Goal: Task Accomplishment & Management: Complete application form

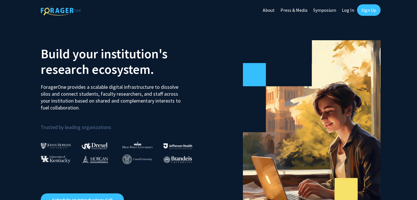
click at [368, 11] on link "Sign Up" at bounding box center [369, 9] width 24 height 11
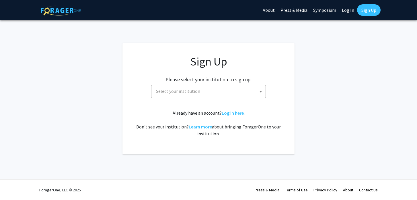
click at [247, 97] on body "Skip navigation About Press & Media Symposium Log In Sign Up Complete your prof…" at bounding box center [208, 100] width 417 height 200
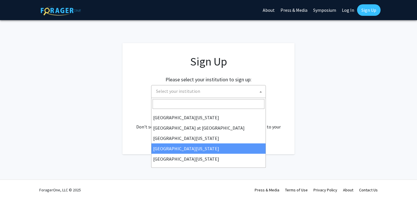
scroll to position [200, 0]
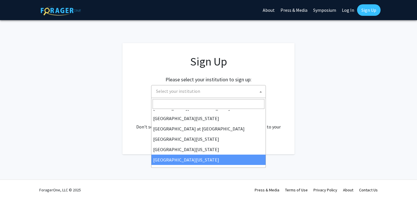
select select "33"
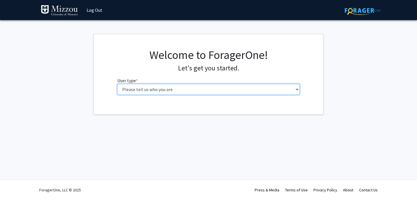
click at [248, 89] on select "Please tell us who you are Undergraduate Student Master's Student Doctoral Cand…" at bounding box center [208, 89] width 183 height 11
select select "1: undergrad"
click at [117, 84] on select "Please tell us who you are Undergraduate Student Master's Student Doctoral Cand…" at bounding box center [208, 89] width 183 height 11
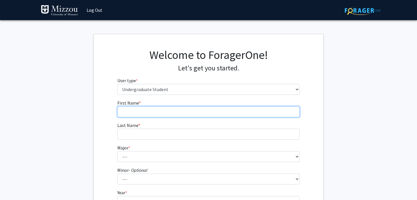
click at [247, 116] on input "First Name * required" at bounding box center [208, 111] width 183 height 11
type input "Katie"
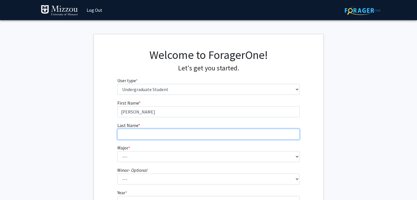
click at [237, 136] on input "Last Name * required" at bounding box center [208, 133] width 183 height 11
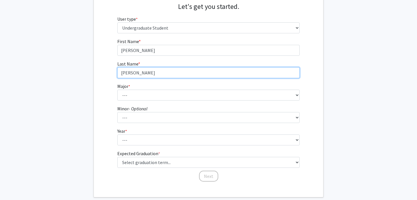
scroll to position [63, 0]
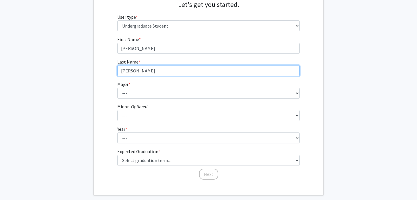
type input "McQueen"
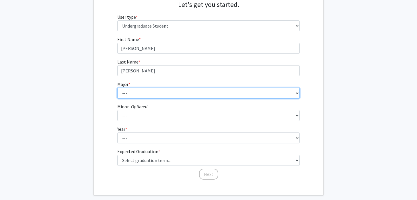
click at [268, 90] on select "--- Agribusiness Management Agricultural Education Agricultural Education: Comm…" at bounding box center [208, 92] width 183 height 11
select select "135: 2628"
click at [117, 87] on select "--- Agribusiness Management Agricultural Education Agricultural Education: Comm…" at bounding box center [208, 92] width 183 height 11
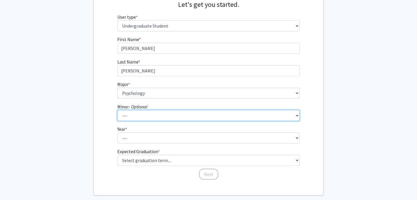
click at [230, 110] on select "--- Accountancy Aerospace Engineering Aerospace Studies Agribusiness Management…" at bounding box center [208, 115] width 183 height 11
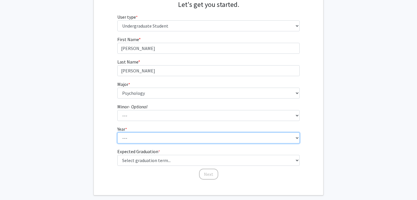
click at [227, 139] on select "--- First-year Sophomore Junior Senior Postbaccalaureate Certificate" at bounding box center [208, 137] width 183 height 11
select select "1: first-year"
click at [117, 132] on select "--- First-year Sophomore Junior Senior Postbaccalaureate Certificate" at bounding box center [208, 137] width 183 height 11
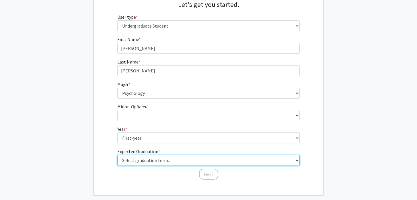
click at [218, 159] on select "Select graduation term... Spring 2025 Summer 2025 Fall 2025 Winter 2025 Spring …" at bounding box center [208, 160] width 183 height 11
select select "17: spring_2029"
click at [117, 155] on select "Select graduation term... Spring 2025 Summer 2025 Fall 2025 Winter 2025 Spring …" at bounding box center [208, 160] width 183 height 11
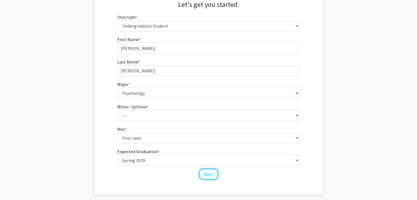
click at [209, 173] on button "Next" at bounding box center [208, 173] width 19 height 11
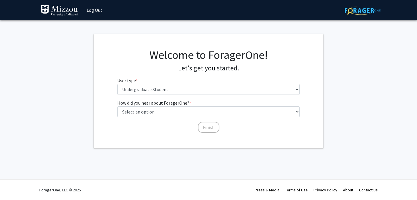
scroll to position [0, 0]
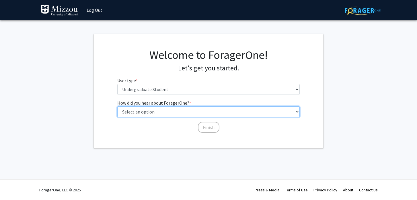
click at [226, 109] on select "Select an option Peer/student recommendation Faculty/staff recommendation Unive…" at bounding box center [208, 111] width 183 height 11
select select "1: peer_recommendation"
click at [117, 106] on select "Select an option Peer/student recommendation Faculty/staff recommendation Unive…" at bounding box center [208, 111] width 183 height 11
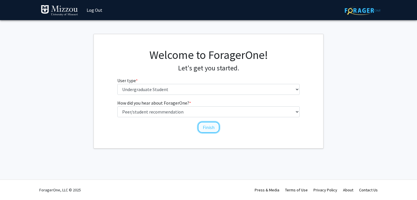
click at [204, 127] on button "Finish" at bounding box center [209, 127] width 22 height 11
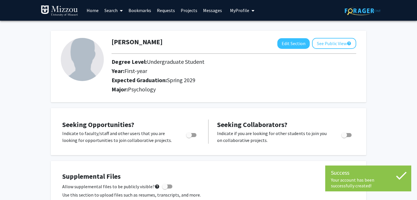
click at [399, 177] on icon at bounding box center [401, 175] width 14 height 14
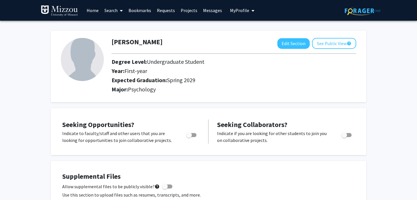
click at [187, 9] on link "Projects" at bounding box center [189, 10] width 22 height 20
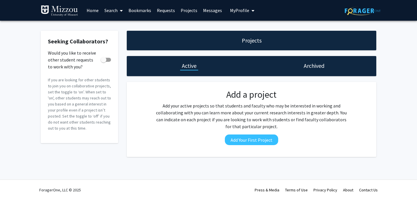
click at [93, 12] on link "Home" at bounding box center [93, 10] width 18 height 20
